Goal: Use online tool/utility: Utilize a website feature to perform a specific function

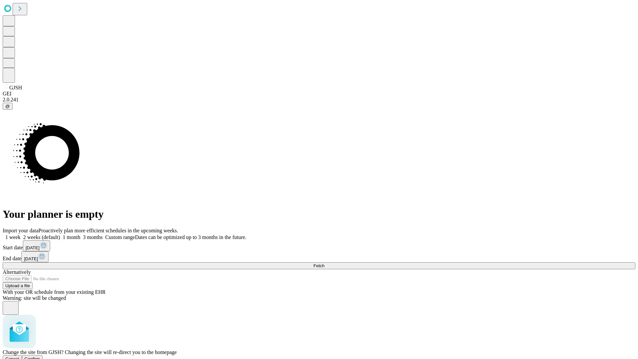
click at [40, 356] on span "Confirm" at bounding box center [33, 358] width 16 height 5
click at [21, 234] on label "1 week" at bounding box center [12, 237] width 18 height 6
click at [324, 263] on span "Fetch" at bounding box center [318, 265] width 11 height 5
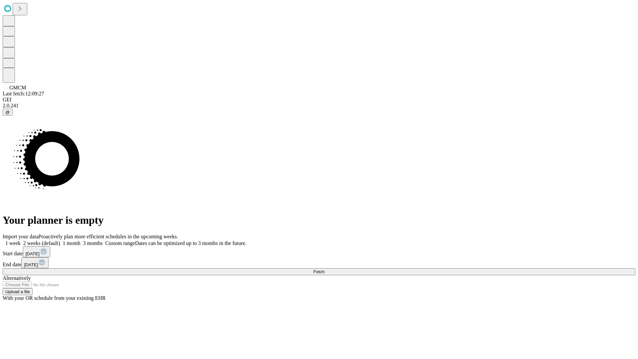
click at [324, 269] on span "Fetch" at bounding box center [318, 271] width 11 height 5
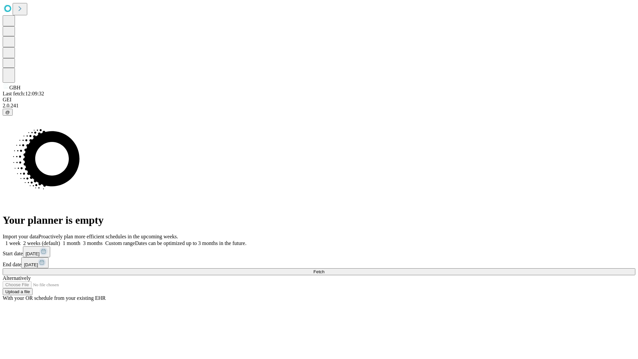
click at [21, 240] on label "1 week" at bounding box center [12, 243] width 18 height 6
click at [324, 269] on span "Fetch" at bounding box center [318, 271] width 11 height 5
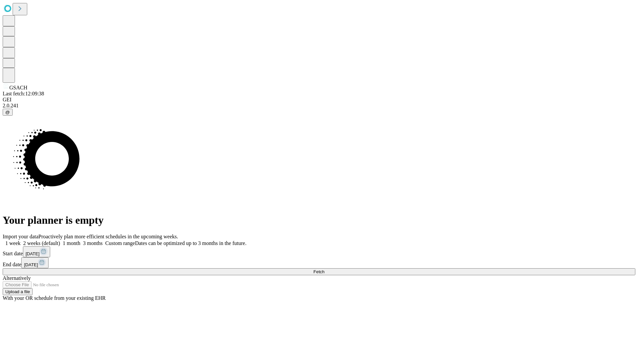
click at [21, 240] on label "1 week" at bounding box center [12, 243] width 18 height 6
click at [324, 269] on span "Fetch" at bounding box center [318, 271] width 11 height 5
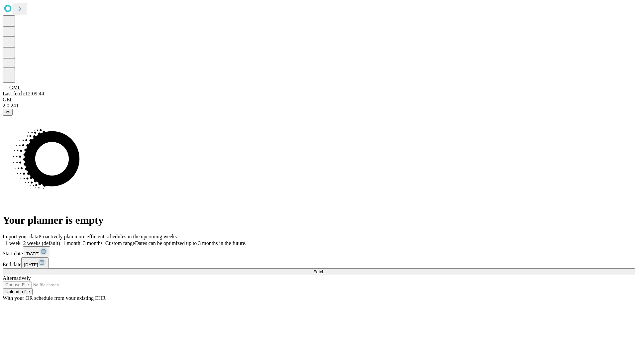
click at [324, 269] on span "Fetch" at bounding box center [318, 271] width 11 height 5
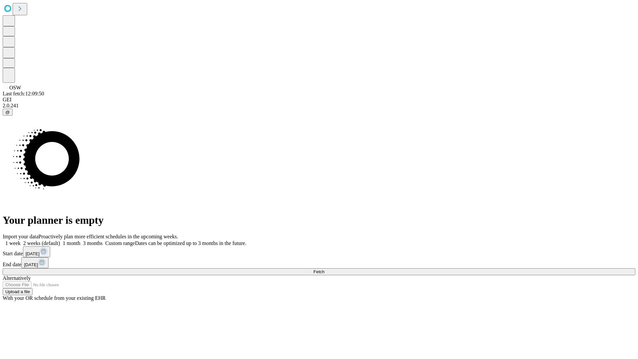
click at [21, 240] on label "1 week" at bounding box center [12, 243] width 18 height 6
click at [324, 269] on span "Fetch" at bounding box center [318, 271] width 11 height 5
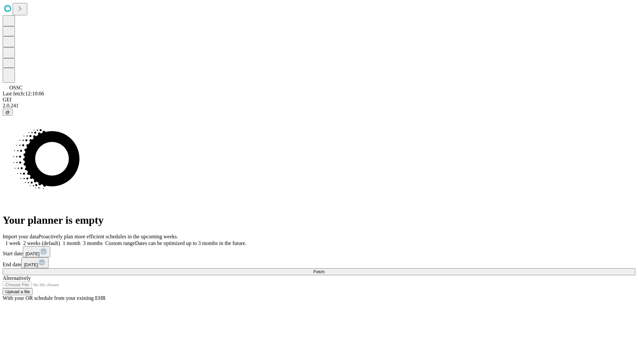
click at [21, 240] on label "1 week" at bounding box center [12, 243] width 18 height 6
click at [324, 269] on span "Fetch" at bounding box center [318, 271] width 11 height 5
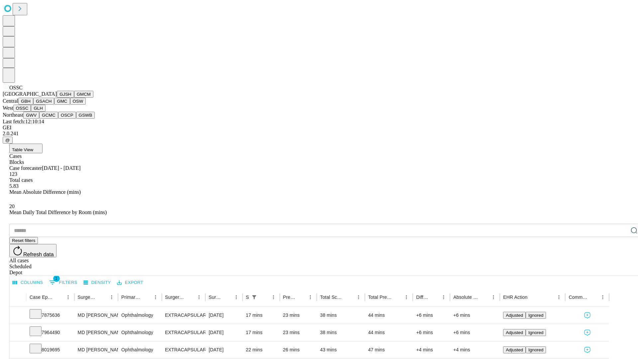
click at [45, 112] on button "GLH" at bounding box center [38, 108] width 14 height 7
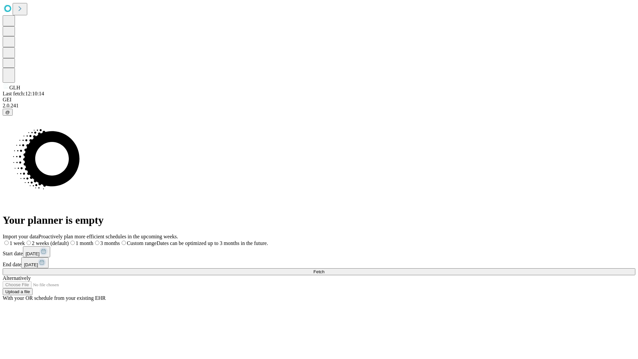
click at [25, 240] on label "1 week" at bounding box center [14, 243] width 22 height 6
click at [324, 269] on span "Fetch" at bounding box center [318, 271] width 11 height 5
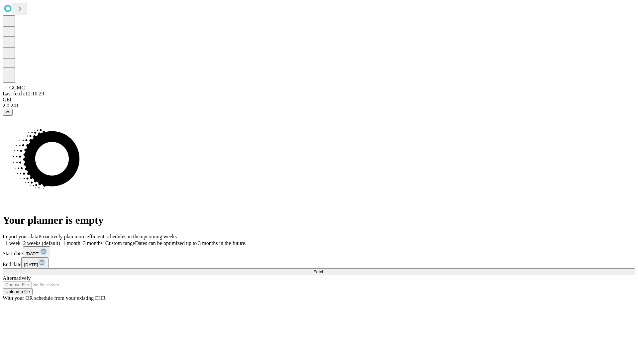
click at [324, 269] on span "Fetch" at bounding box center [318, 271] width 11 height 5
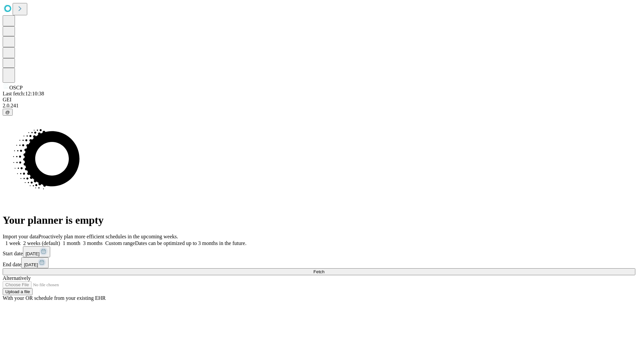
click at [324, 269] on span "Fetch" at bounding box center [318, 271] width 11 height 5
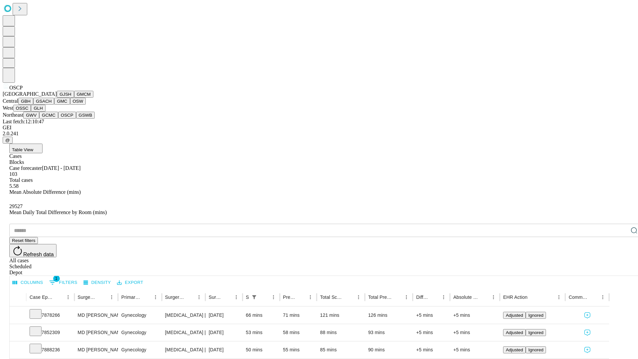
click at [76, 119] on button "GSWB" at bounding box center [85, 115] width 19 height 7
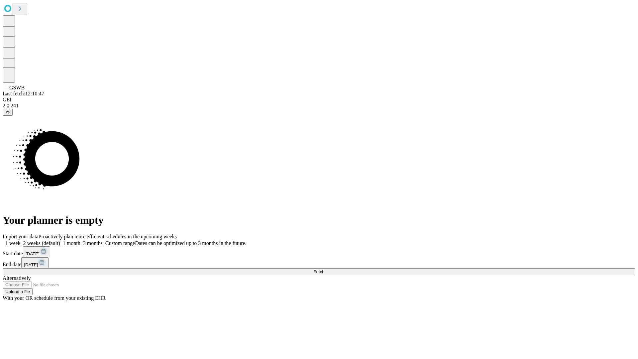
click at [21, 240] on label "1 week" at bounding box center [12, 243] width 18 height 6
click at [324, 269] on span "Fetch" at bounding box center [318, 271] width 11 height 5
